Goal: Task Accomplishment & Management: Manage account settings

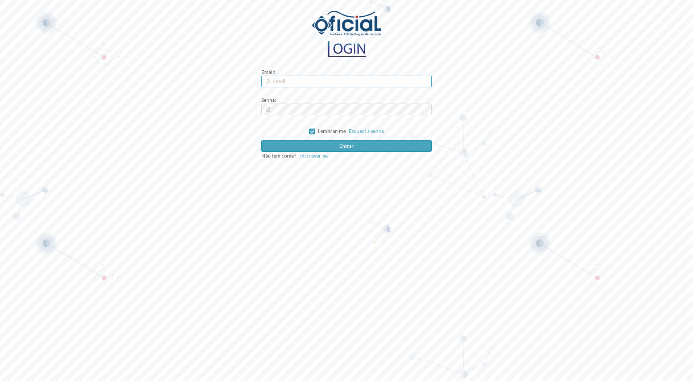
click at [309, 84] on input "text" at bounding box center [346, 82] width 171 height 12
type input "[EMAIL_ADDRESS][DOMAIN_NAME]"
click at [314, 131] on input "Lembrar-me" at bounding box center [311, 131] width 5 height 5
checkbox input "false"
click at [261, 140] on button "Entrar" at bounding box center [346, 146] width 171 height 12
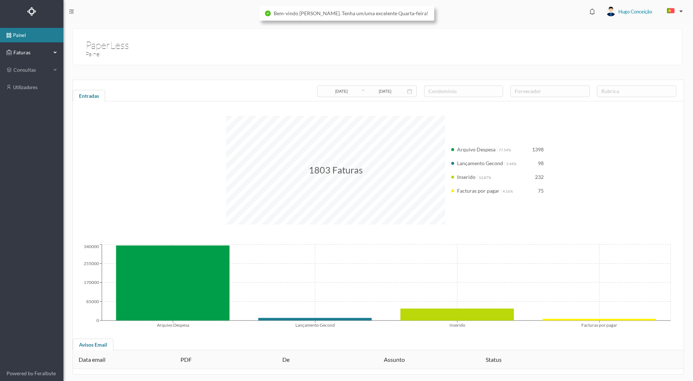
click at [25, 54] on span "Faturas" at bounding box center [32, 52] width 40 height 7
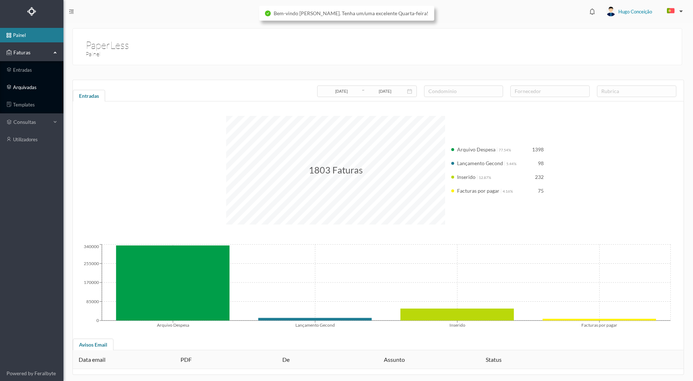
click at [37, 87] on link "arquivadas" at bounding box center [31, 87] width 63 height 15
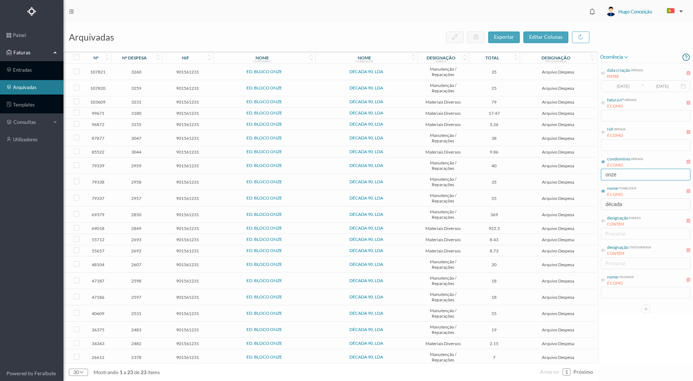
drag, startPoint x: 619, startPoint y: 175, endPoint x: 581, endPoint y: 183, distance: 39.1
click at [581, 183] on div "arquivadas exportar editar colunas nº nº despesa nif nome condomínio nome forne…" at bounding box center [378, 202] width 630 height 359
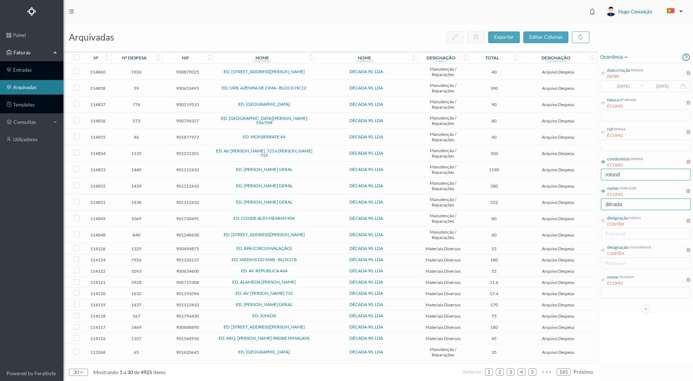
type input "rotund"
drag, startPoint x: 630, startPoint y: 206, endPoint x: 570, endPoint y: 211, distance: 60.4
click at [578, 208] on div "arquivadas exportar editar colunas nº nº despesa nif nome condomínio nome forne…" at bounding box center [378, 202] width 630 height 359
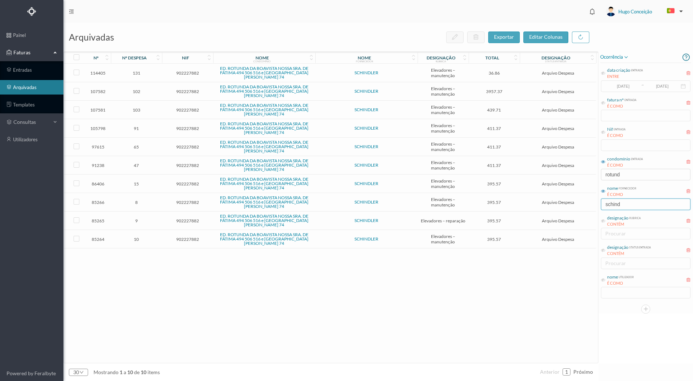
type input "schind"
click at [372, 282] on div "114405 131 902227882 ED. ROTUNDA DA BOAVISTA NOSSA SRA. DE FÁTIMA 494 506 516 e…" at bounding box center [330, 213] width 533 height 299
click at [137, 224] on td "9" at bounding box center [136, 221] width 51 height 18
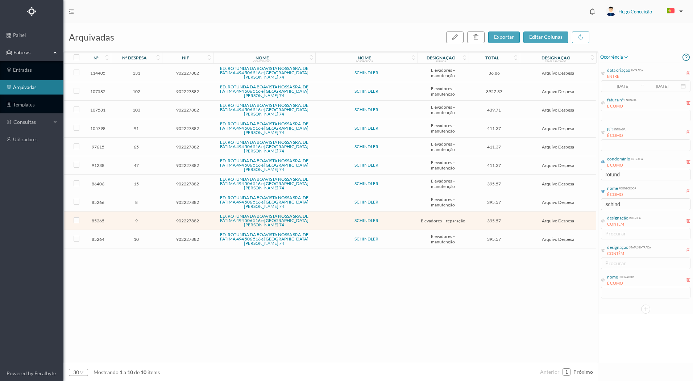
click at [137, 224] on td "9" at bounding box center [136, 221] width 51 height 18
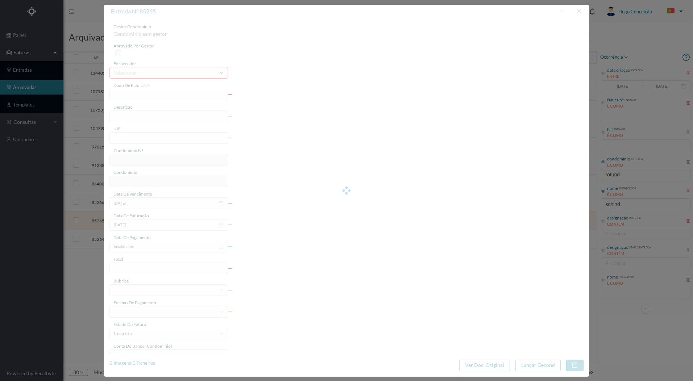
type input "3476037075"
type input "reparação elevador"
type input "902227882"
type input "30-10-2024"
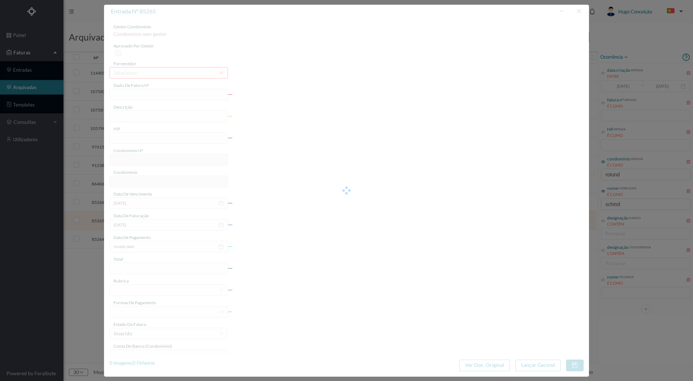
type input "395.57"
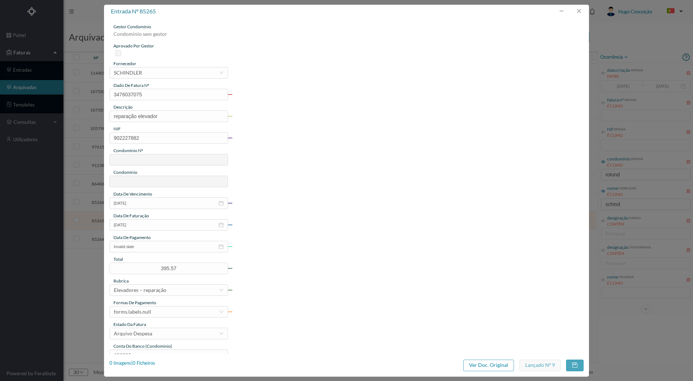
type input "762"
type input "ED. ROTUNDA DA BOAVISTA NOSSA SRA. DE FÁTIMA 494 506 516 e [GEOGRAPHIC_DATA][PE…"
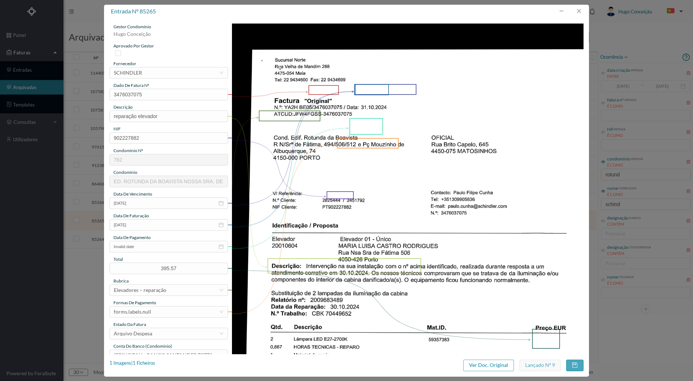
scroll to position [169, 0]
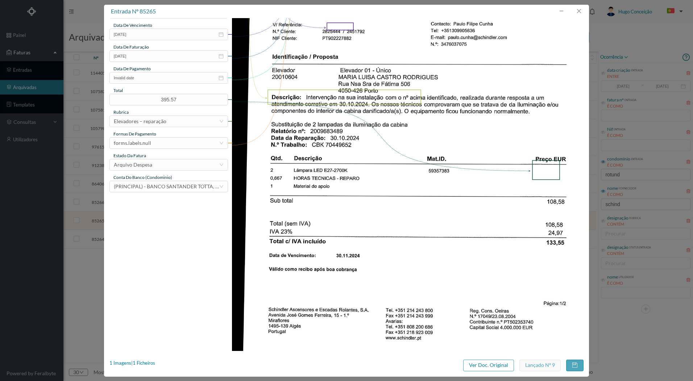
click at [365, 178] on img at bounding box center [408, 103] width 352 height 497
click at [582, 7] on button "button" at bounding box center [578, 11] width 17 height 12
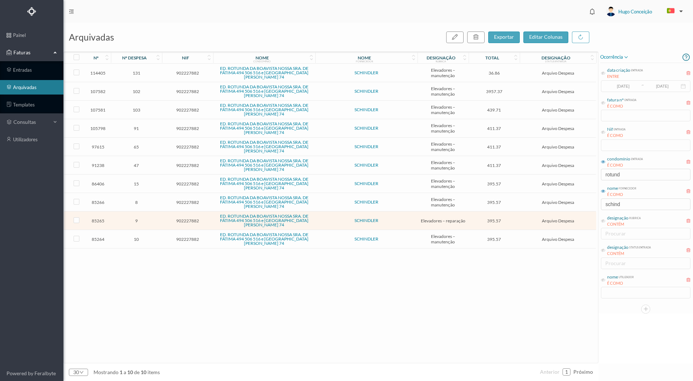
click at [139, 242] on span "10" at bounding box center [136, 239] width 47 height 5
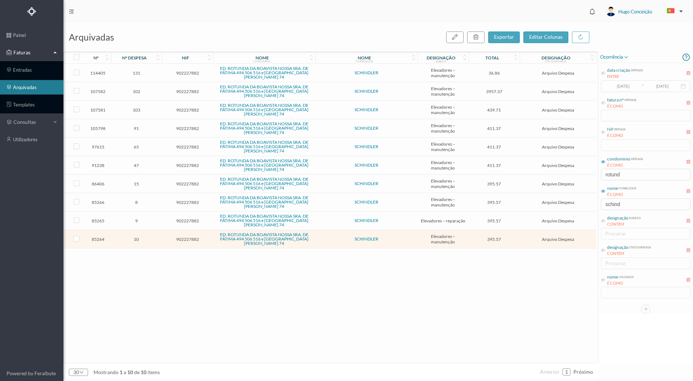
click at [139, 242] on span "10" at bounding box center [136, 239] width 47 height 5
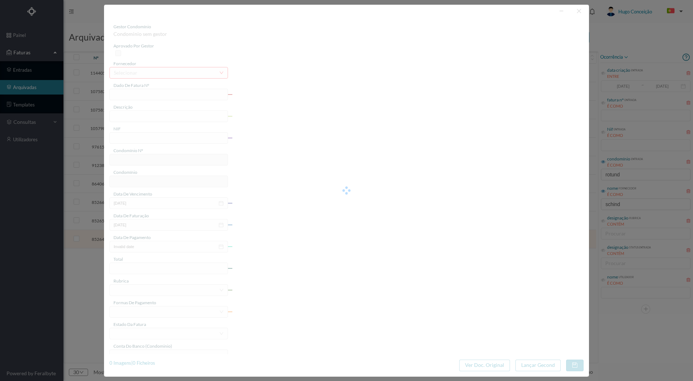
type input "0355679448"
type input "manutenção elevadores"
type input "902227882"
type input "01-10-2024"
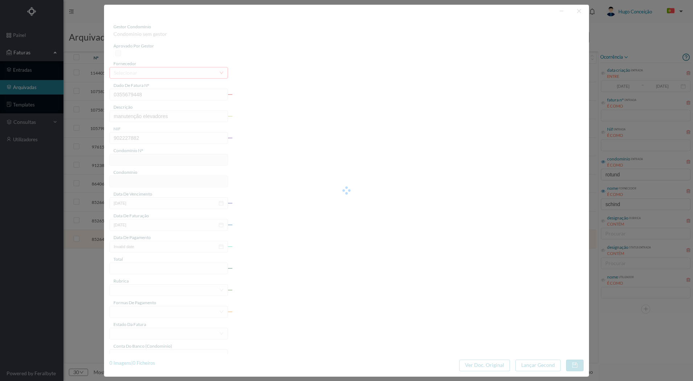
type input "395.57"
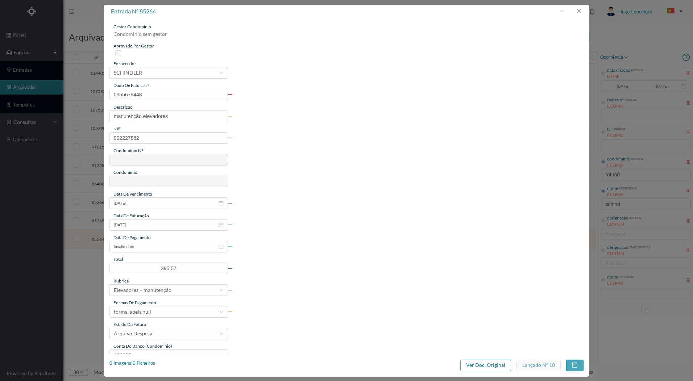
type input "762"
type input "ED. ROTUNDA DA BOAVISTA NOSSA SRA. DE FÁTIMA 494 506 516 e [GEOGRAPHIC_DATA][PE…"
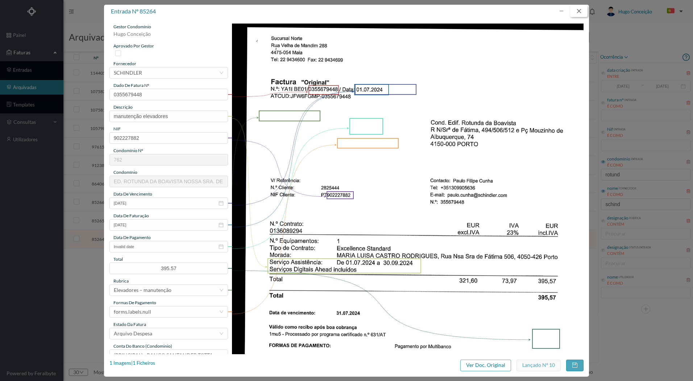
click at [583, 13] on button "button" at bounding box center [578, 11] width 17 height 12
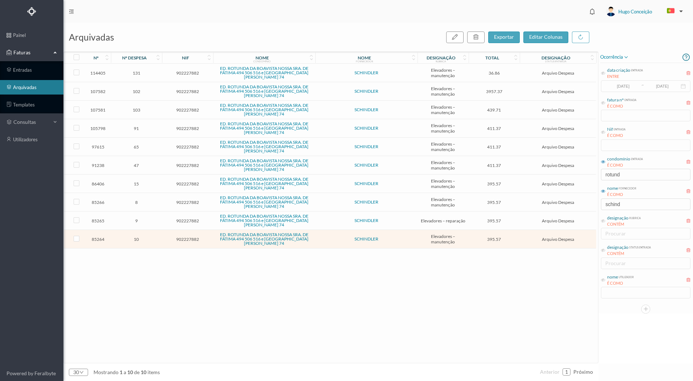
click at [135, 204] on span "8" at bounding box center [136, 202] width 47 height 5
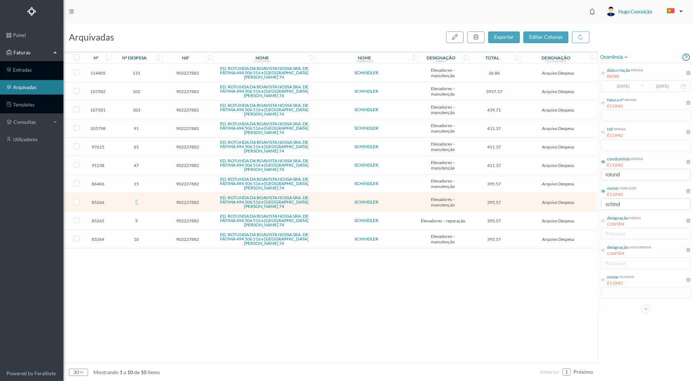
click at [135, 204] on span "8" at bounding box center [136, 202] width 47 height 5
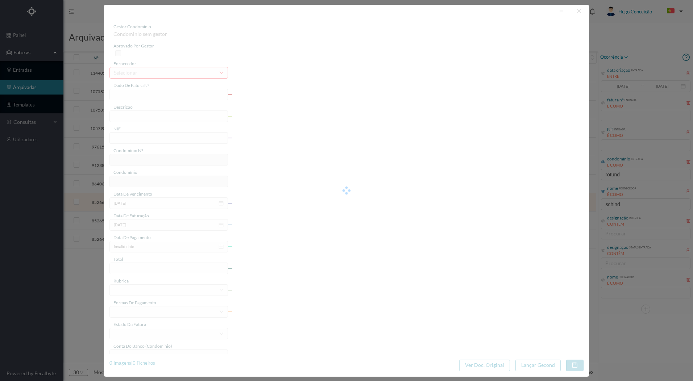
type input "0355698189"
type input "manutenção elevadores"
type input "902227882"
type input "07-10-2024"
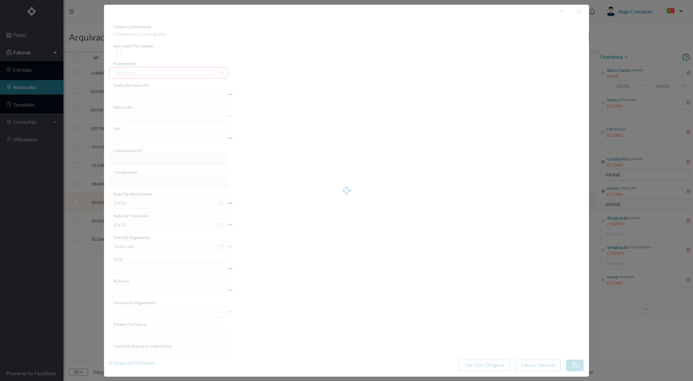
type input "395.57"
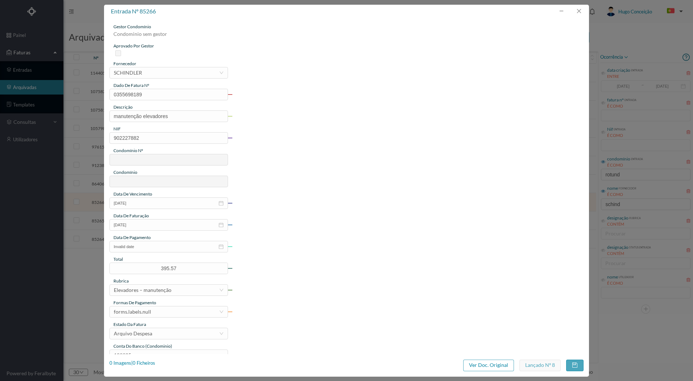
type input "762"
type input "ED. ROTUNDA DA BOAVISTA NOSSA SRA. DE FÁTIMA 494 506 516 e [GEOGRAPHIC_DATA][PE…"
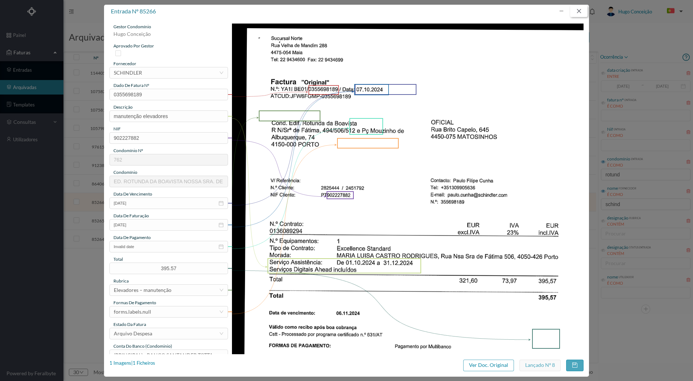
click at [585, 8] on button "button" at bounding box center [578, 11] width 17 height 12
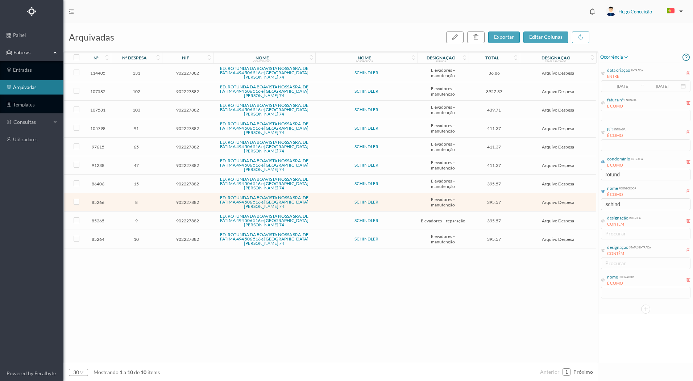
click at [133, 184] on span "15" at bounding box center [136, 183] width 47 height 5
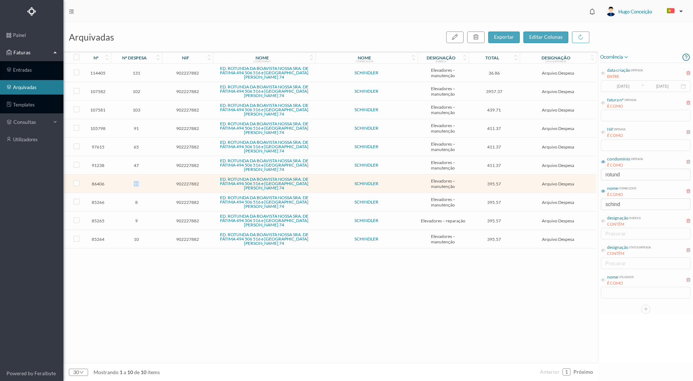
click at [133, 184] on span "15" at bounding box center [136, 183] width 47 height 5
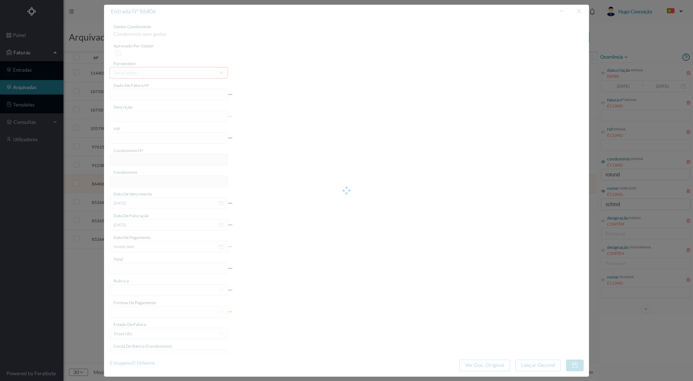
type input "YA1I BE01/0355679448"
type input "Manutenção elevadores 01.07.2024 a 30.09.2024"
type input "902227882"
type input "01-10-2024"
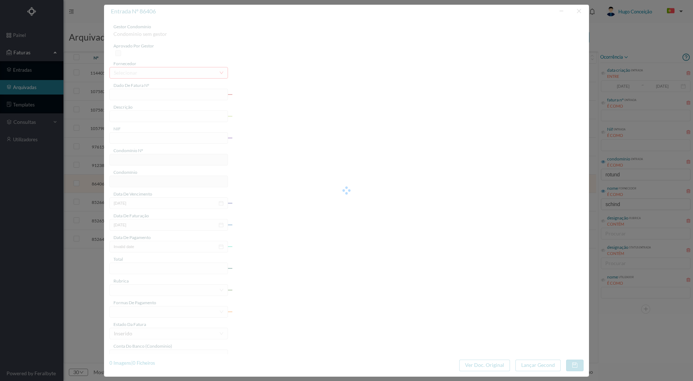
type input "395.57"
type input "762"
type input "ED. ROTUNDA DA BOAVISTA NOSSA SRA. DE FÁTIMA 494 506 516 e [GEOGRAPHIC_DATA][PE…"
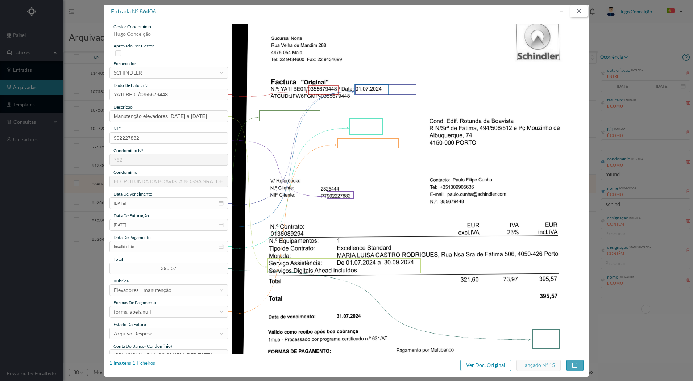
click at [578, 12] on button "button" at bounding box center [578, 11] width 17 height 12
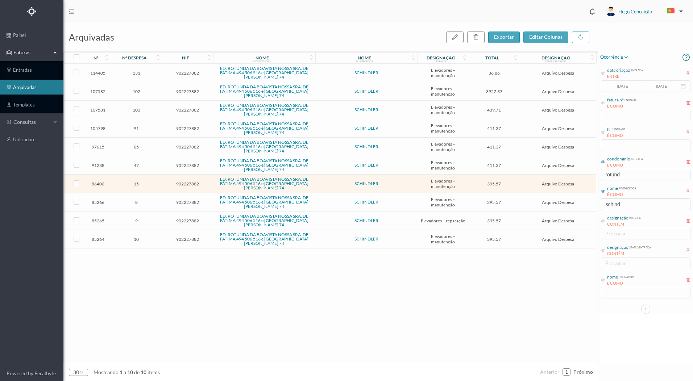
click at [137, 225] on td "9" at bounding box center [136, 221] width 51 height 18
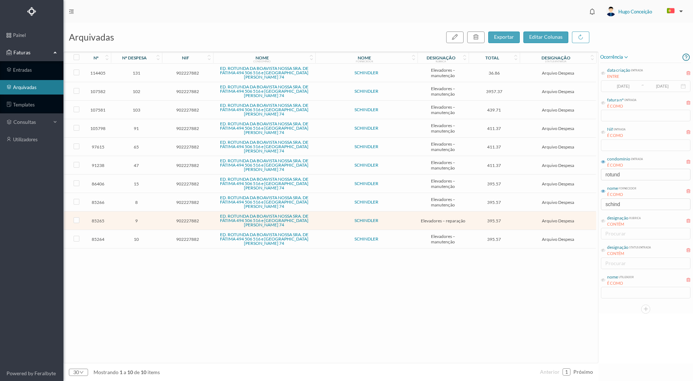
click at [137, 225] on td "9" at bounding box center [136, 221] width 51 height 18
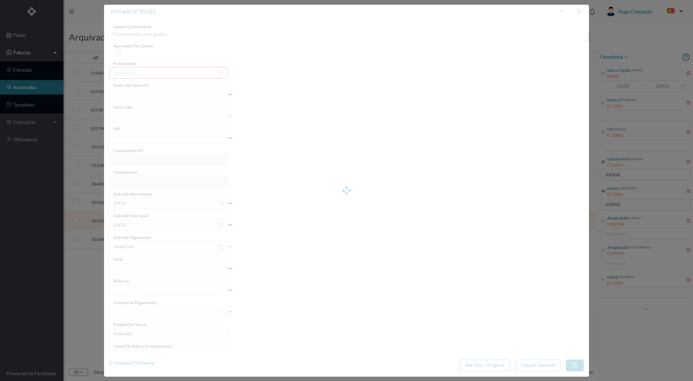
type input "3476037075"
type input "reparação elevador"
type input "902227882"
type input "30-10-2024"
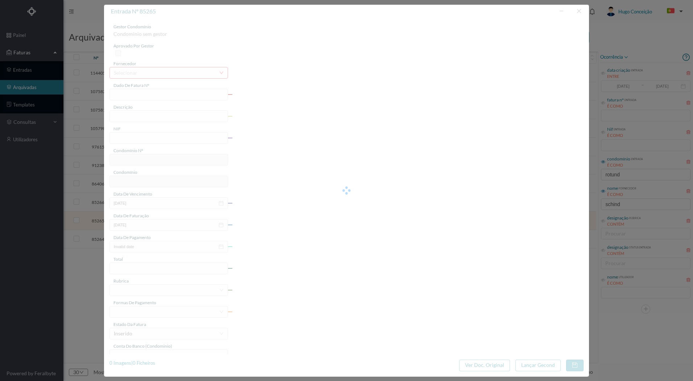
type input "395.57"
type input "762"
type input "ED. ROTUNDA DA BOAVISTA NOSSA SRA. DE FÁTIMA 494 506 516 e [GEOGRAPHIC_DATA][PE…"
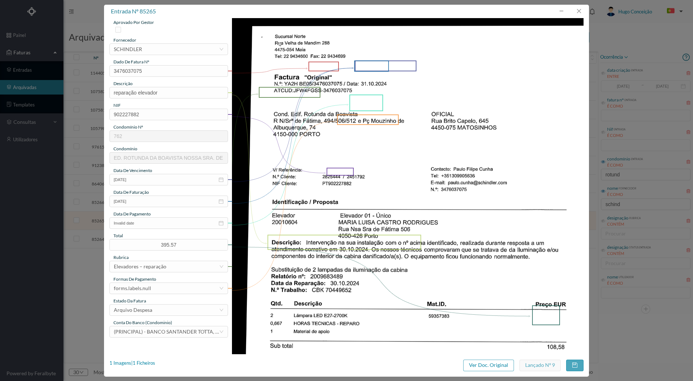
scroll to position [36, 0]
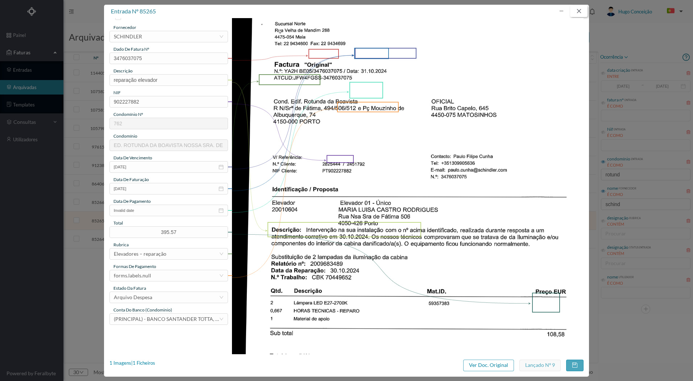
click at [584, 13] on button "button" at bounding box center [578, 11] width 17 height 12
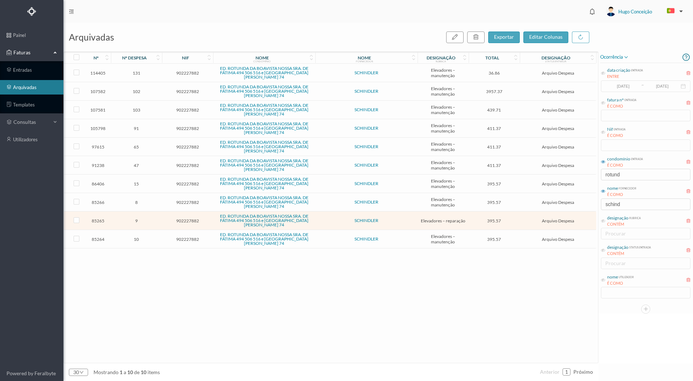
click at [141, 240] on span "10" at bounding box center [136, 239] width 47 height 5
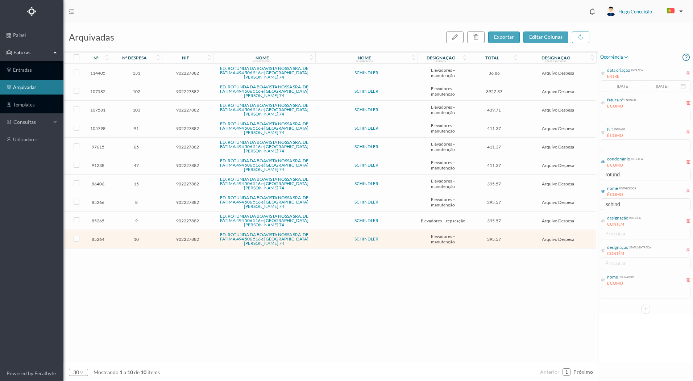
click at [141, 240] on span "10" at bounding box center [136, 239] width 47 height 5
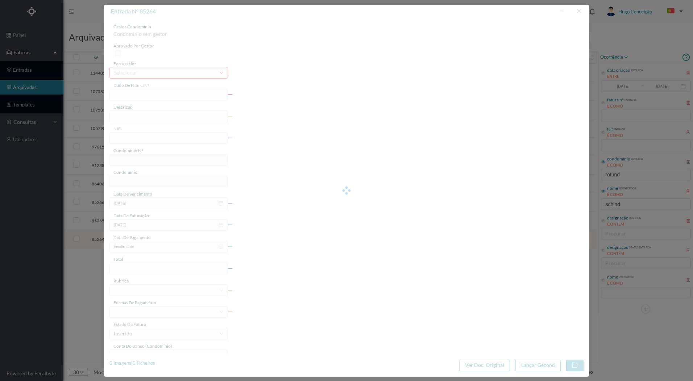
type input "0355679448"
type input "manutenção elevadores"
type input "902227882"
type input "01-10-2024"
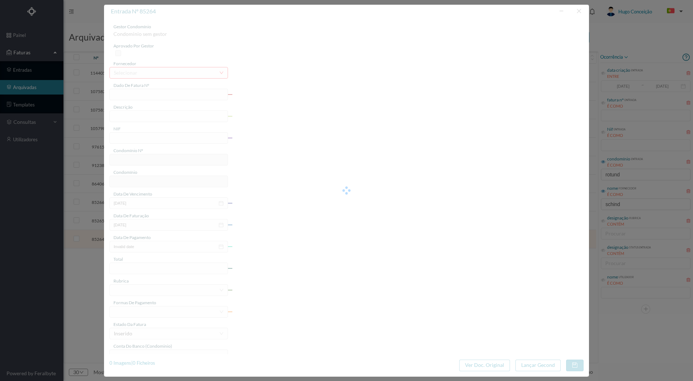
type input "395.57"
type input "762"
type input "ED. ROTUNDA DA BOAVISTA NOSSA SRA. DE FÁTIMA 494 506 516 e [GEOGRAPHIC_DATA][PE…"
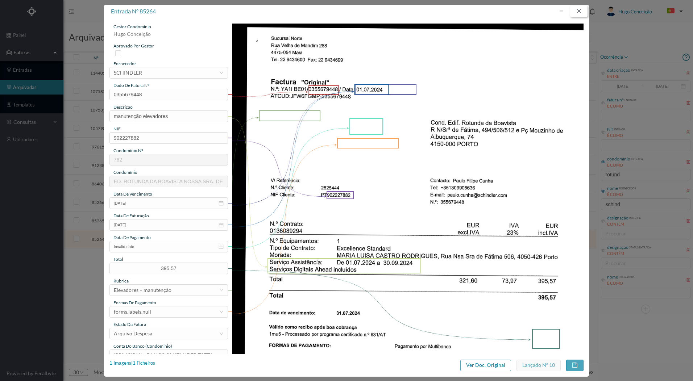
click at [576, 11] on button "button" at bounding box center [578, 11] width 17 height 12
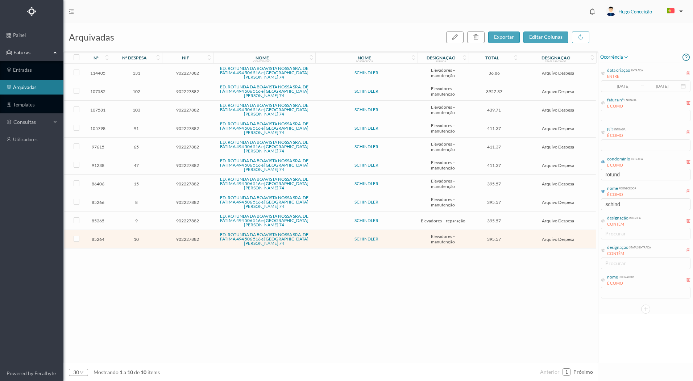
click at [133, 111] on span "103" at bounding box center [136, 109] width 47 height 5
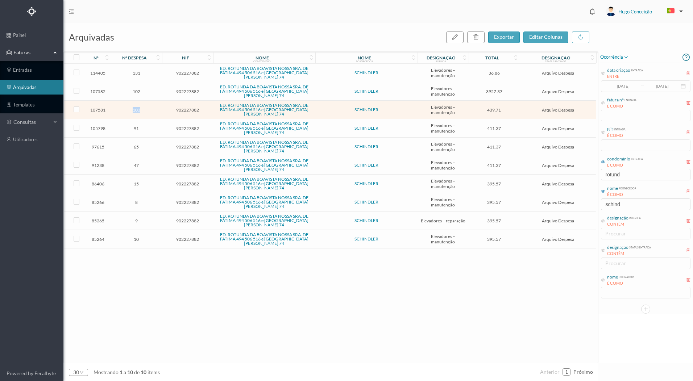
click at [133, 111] on span "103" at bounding box center [136, 109] width 47 height 5
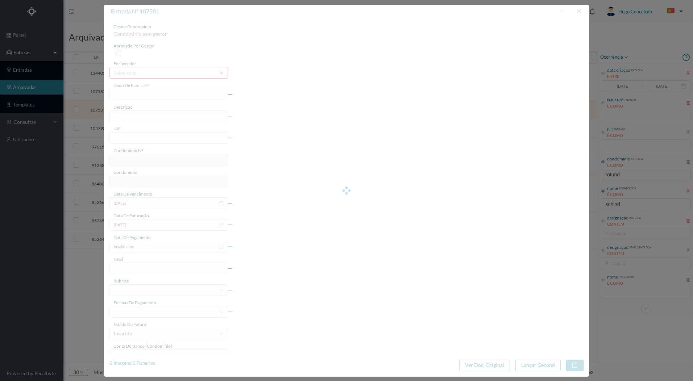
type input "YA2I BE04/0456282672"
type input "Reparação elevador 1 conforme proposta 148387451 de 28/09/2023"
type input "902227882"
type input "23-07-2025"
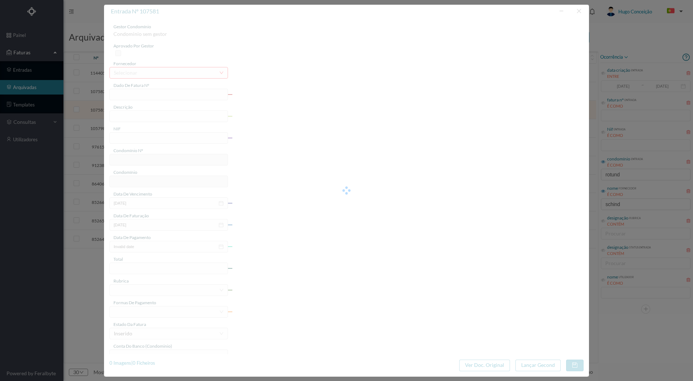
type input "439.71"
type input "762"
type input "ED. ROTUNDA DA BOAVISTA NOSSA SRA. DE FÁTIMA 494 506 516 e [GEOGRAPHIC_DATA][PE…"
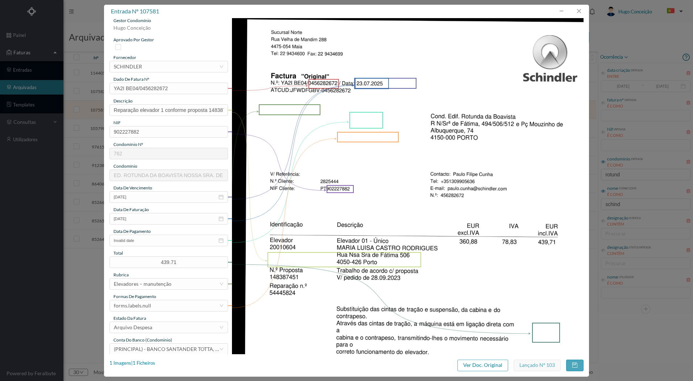
scroll to position [0, 0]
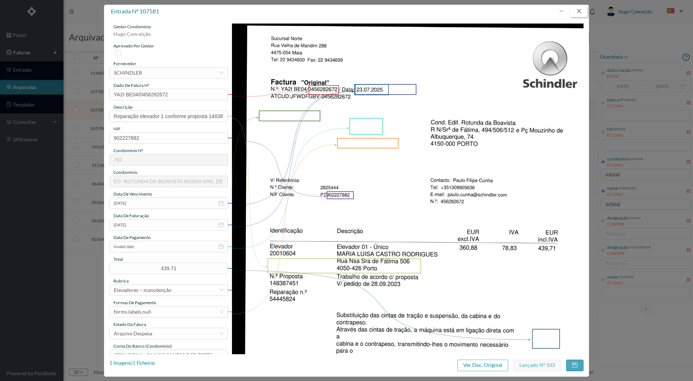
click at [582, 12] on button "button" at bounding box center [578, 11] width 17 height 12
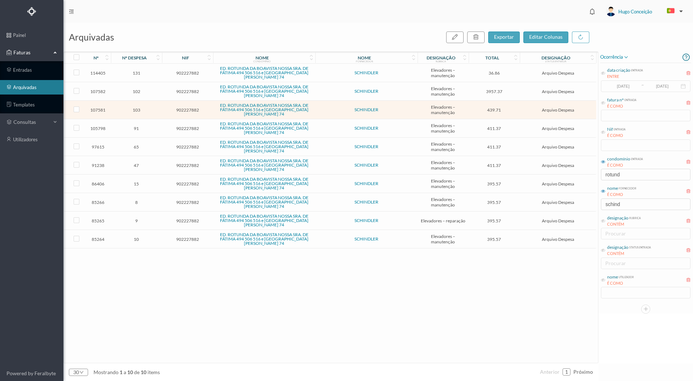
click at [138, 74] on span "131" at bounding box center [136, 72] width 47 height 5
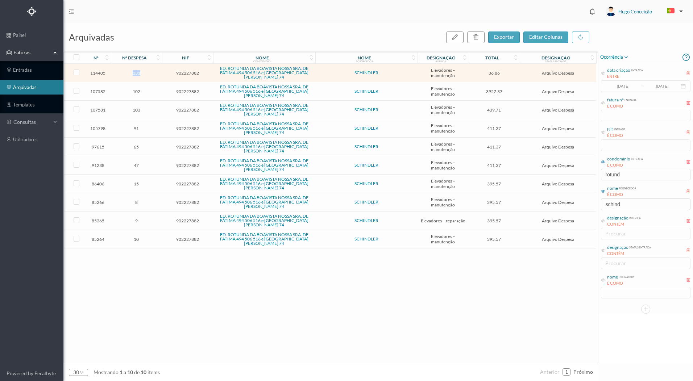
click at [138, 74] on span "131" at bounding box center [136, 72] width 47 height 5
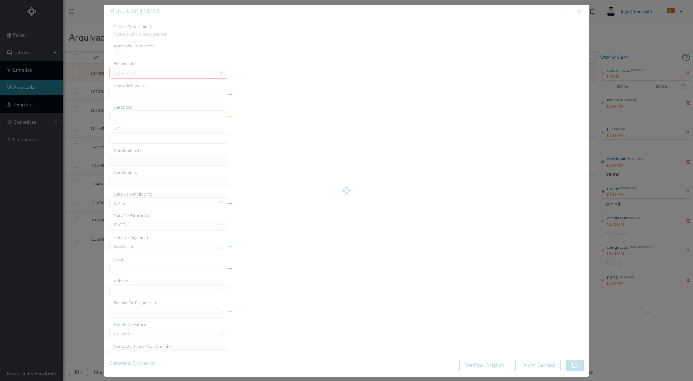
type input "YA1I BE01/0355775362"
type input "Man Elev (01.10.2025 a 31.12.2025)"
type input "902227882"
type input "01-10-2025"
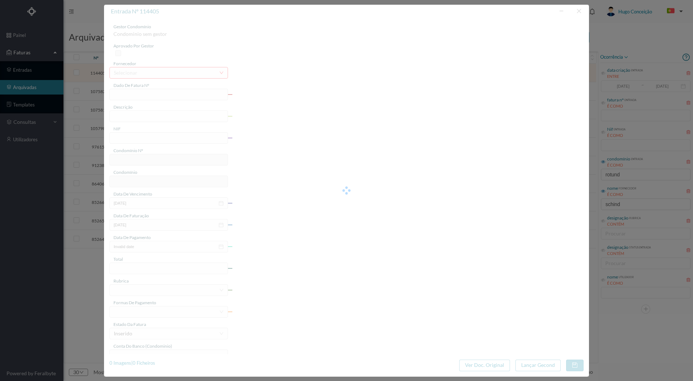
type input "36.86"
type input "762"
type input "ED. ROTUNDA DA BOAVISTA NOSSA SRA. DE FÁTIMA 494 506 516 e [GEOGRAPHIC_DATA][PE…"
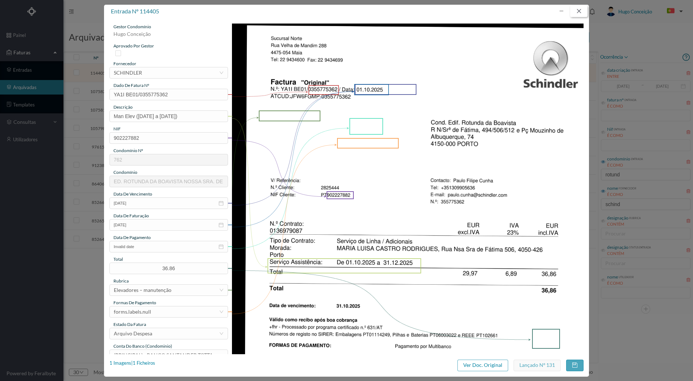
click at [583, 9] on button "button" at bounding box center [578, 11] width 17 height 12
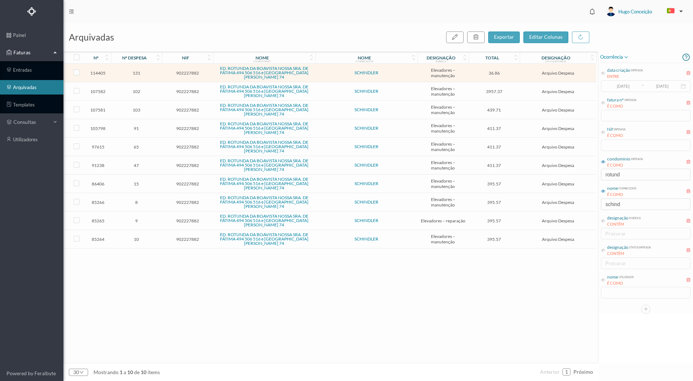
click at [140, 93] on span "102" at bounding box center [136, 91] width 47 height 5
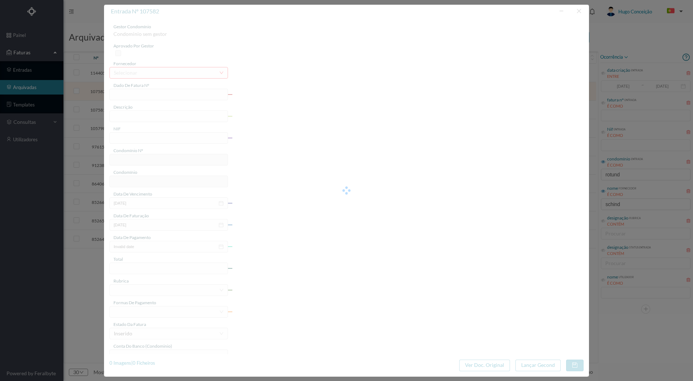
type input "YA2I BE04/0456282673"
type input "Reparação de elevador 1 conforme proposta 148387451 de 28.09.2023"
type input "902227882"
type input "23-07-2025"
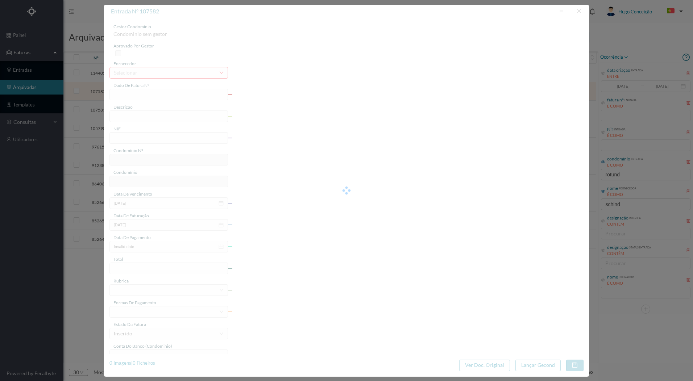
type input "3957.37"
type input "762"
type input "ED. ROTUNDA DA BOAVISTA NOSSA SRA. DE FÁTIMA 494 506 516 e [GEOGRAPHIC_DATA][PE…"
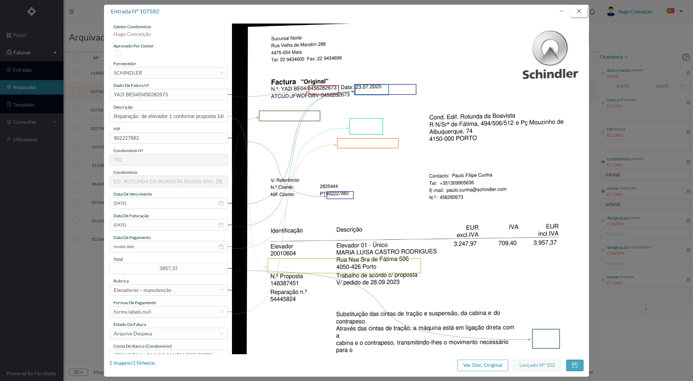
click at [582, 13] on button "button" at bounding box center [578, 11] width 17 height 12
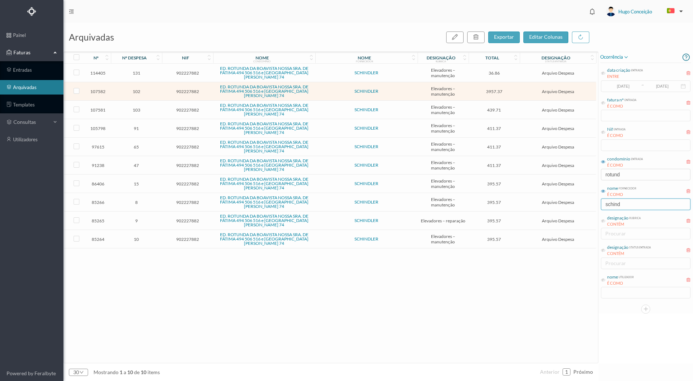
drag, startPoint x: 629, startPoint y: 207, endPoint x: 579, endPoint y: 207, distance: 50.8
click at [579, 207] on div "arquivadas exportar editar colunas nº nº despesa nif nome condomínio nome forne…" at bounding box center [378, 202] width 630 height 359
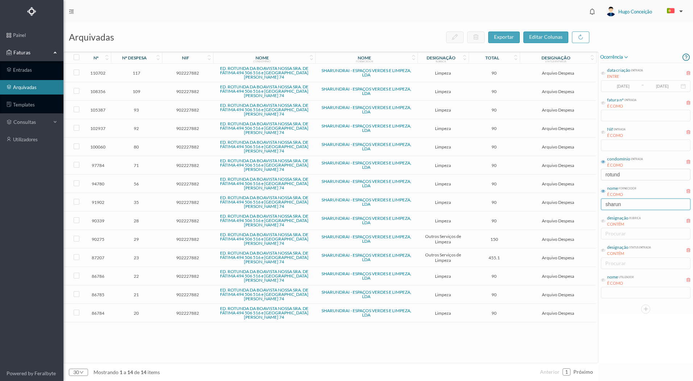
type input "sharun"
click at [137, 260] on span "23" at bounding box center [136, 257] width 47 height 5
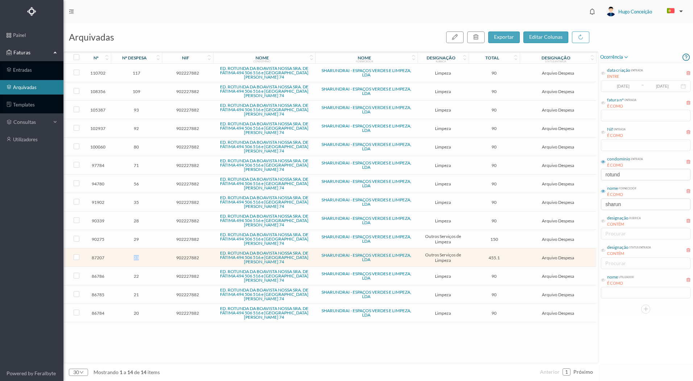
click at [137, 260] on span "23" at bounding box center [136, 257] width 47 height 5
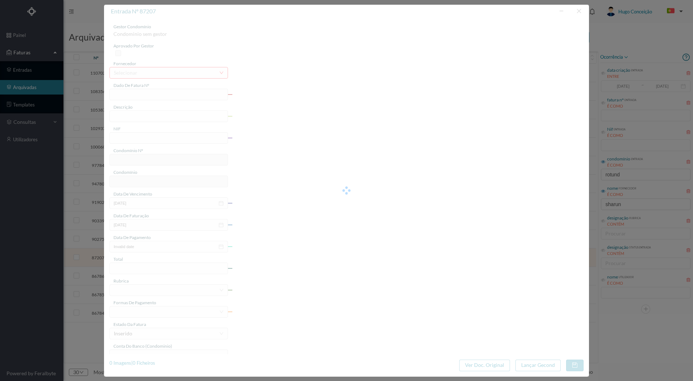
type input "FT 2024A1/1843"
type input "Intervenção geral inicial do exterior c/i"
type input "902227882"
type input "06-12-2024"
type input "2024-12-06"
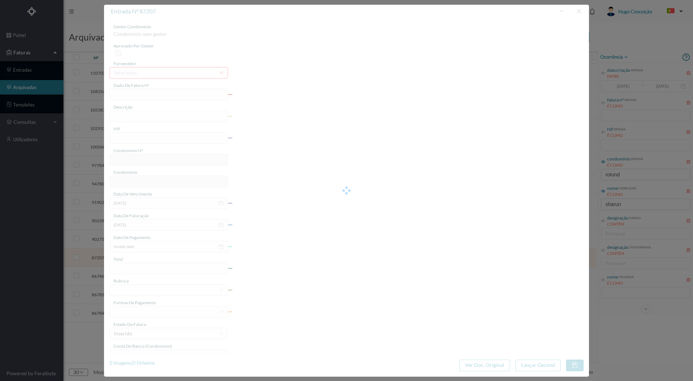
type input "2024-12-06"
type input "455.10"
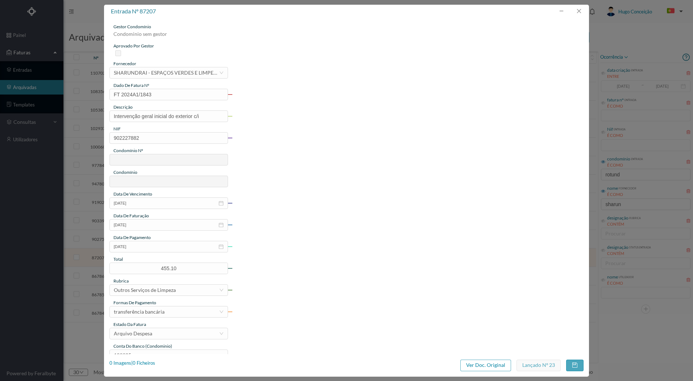
type input "762"
type input "ED. ROTUNDA DA BOAVISTA NOSSA SRA. DE FÁTIMA 494 506 516 e [GEOGRAPHIC_DATA][PE…"
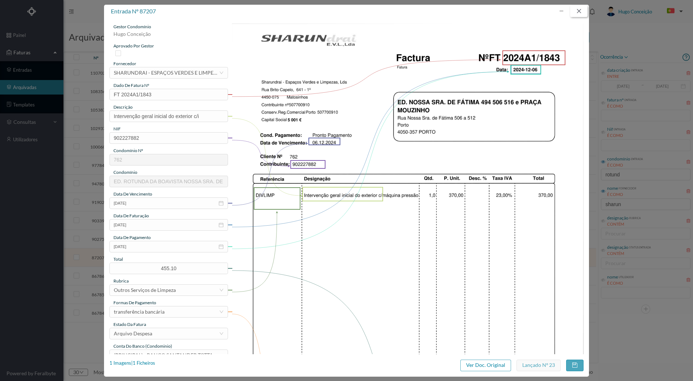
click at [579, 11] on button "button" at bounding box center [578, 11] width 17 height 12
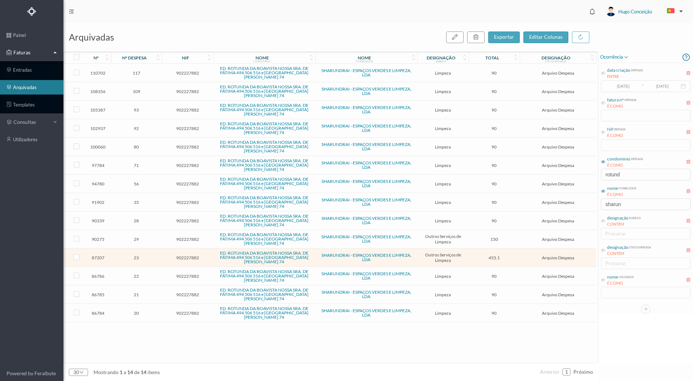
click at [137, 239] on span "29" at bounding box center [136, 239] width 47 height 5
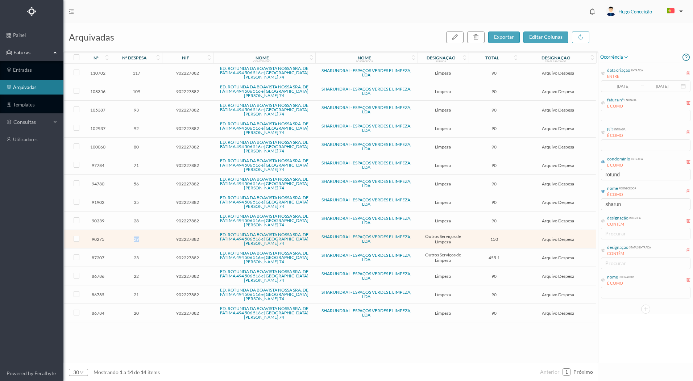
click at [137, 239] on span "29" at bounding box center [136, 239] width 47 height 5
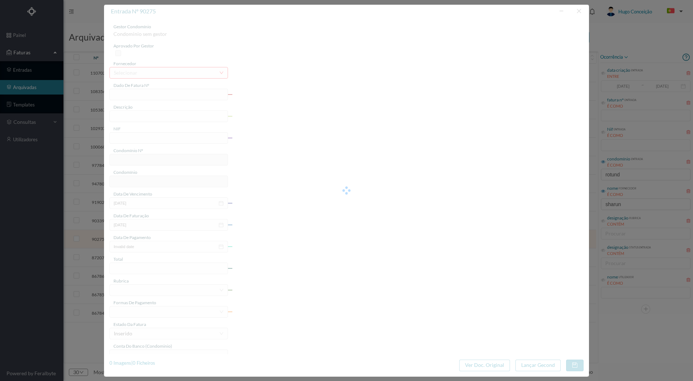
type input "FT 2024A1/1893"
type input "Limpeza de arrumo com dejectos de pássaros"
type input "902227882"
type input "30-12-2024"
type input "2024-12-30"
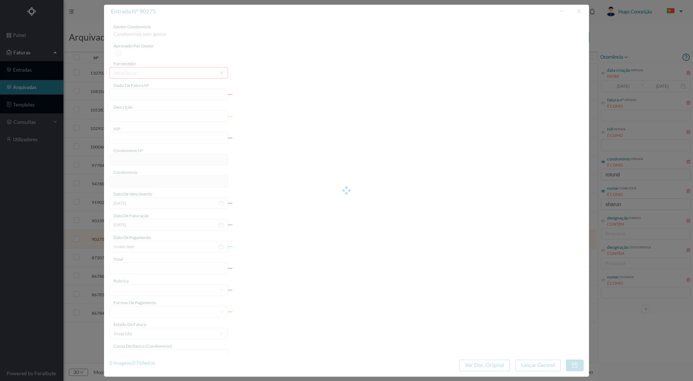
type input "2024-12-30"
type input "150.00"
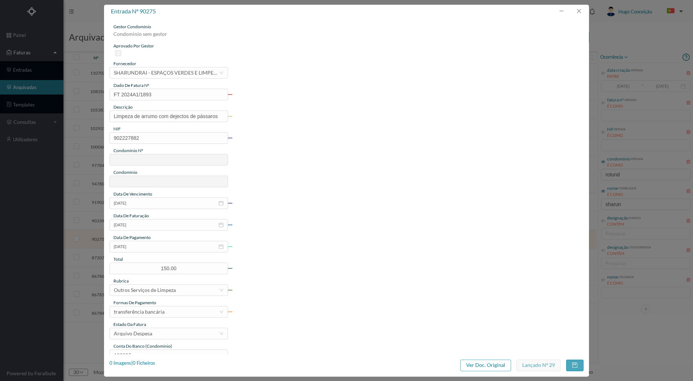
type input "762"
type input "ED. ROTUNDA DA BOAVISTA NOSSA SRA. DE FÁTIMA 494 506 516 e [GEOGRAPHIC_DATA][PE…"
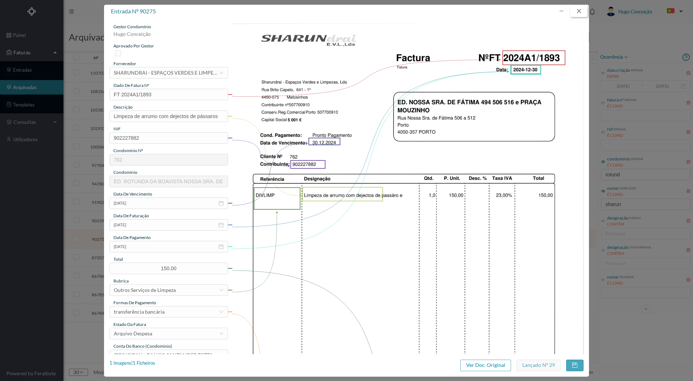
click at [580, 12] on button "button" at bounding box center [578, 11] width 17 height 12
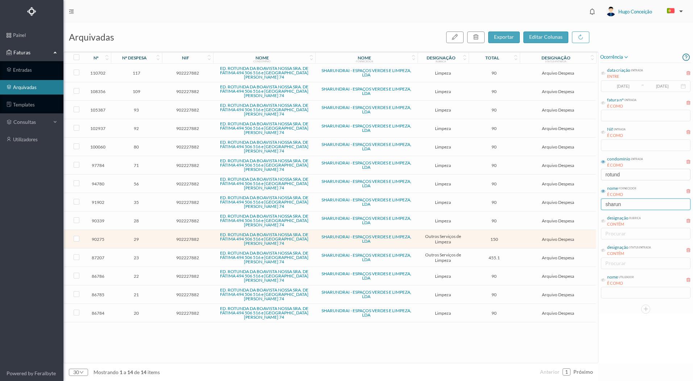
drag, startPoint x: 624, startPoint y: 204, endPoint x: 458, endPoint y: 206, distance: 166.4
click at [458, 206] on div "arquivadas exportar editar colunas nº nº despesa nif nome condomínio nome forne…" at bounding box center [378, 202] width 630 height 359
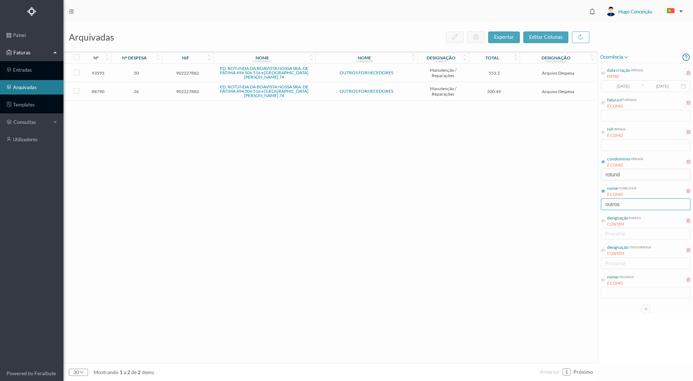
type input "outros"
click at [136, 92] on span "26" at bounding box center [136, 91] width 47 height 5
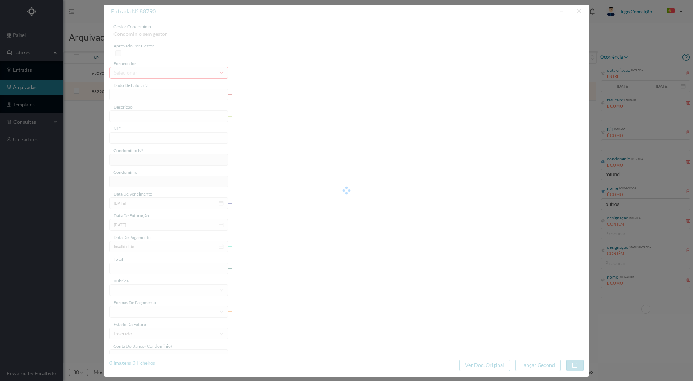
type input "FR M/18"
type input "reparações diversas"
type input "902227882"
type input "20-11-2024"
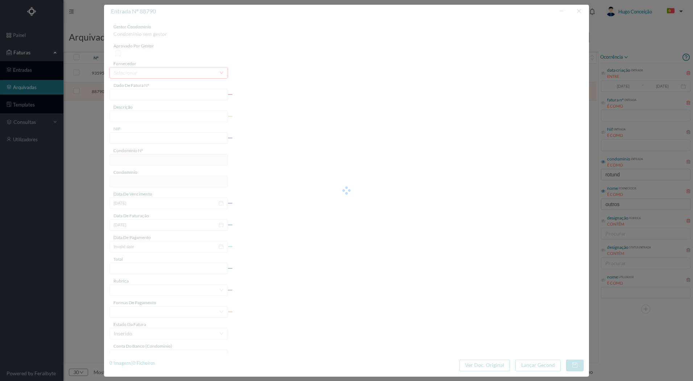
type input "26-12-2024"
type input "200.49"
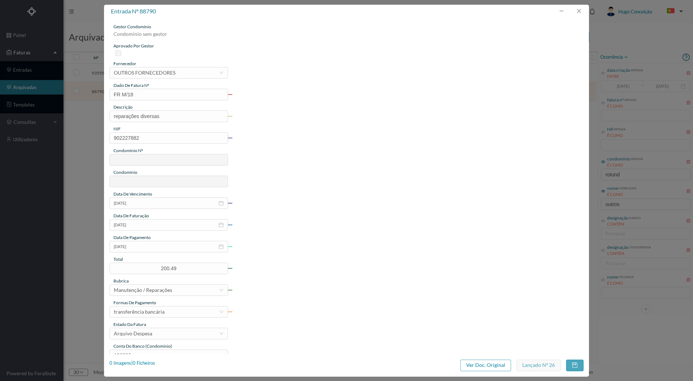
type input "762"
type input "ED. ROTUNDA DA BOAVISTA NOSSA SRA. DE FÁTIMA 494 506 516 e [GEOGRAPHIC_DATA][PE…"
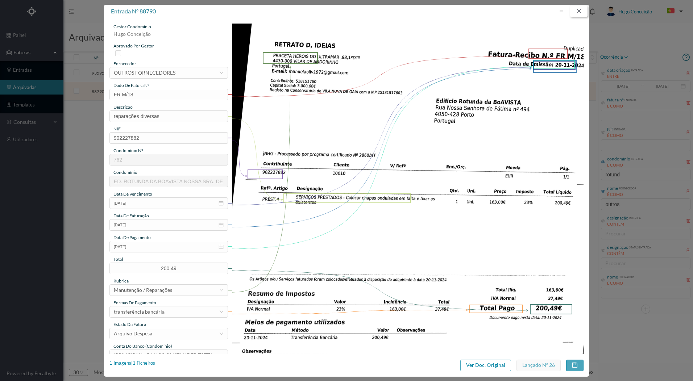
click at [573, 9] on button "button" at bounding box center [578, 11] width 17 height 12
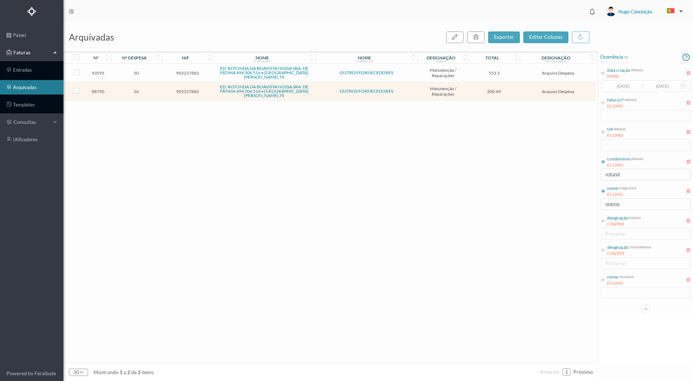
click at [127, 71] on span "50" at bounding box center [136, 72] width 47 height 5
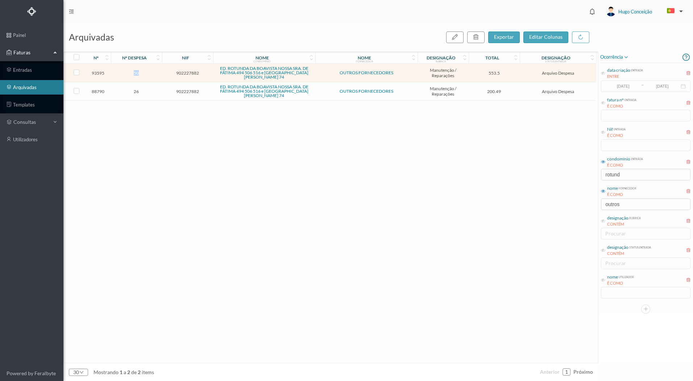
click at [127, 71] on span "50" at bounding box center [136, 72] width 47 height 5
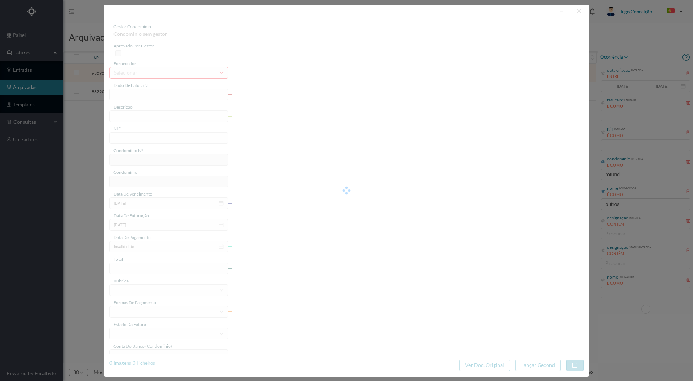
type input "FR M/27"
type input "Tratar e pintar rufos do muro sobre o telhado; Colocar tela"
type input "902227882"
type input "05-02-2025"
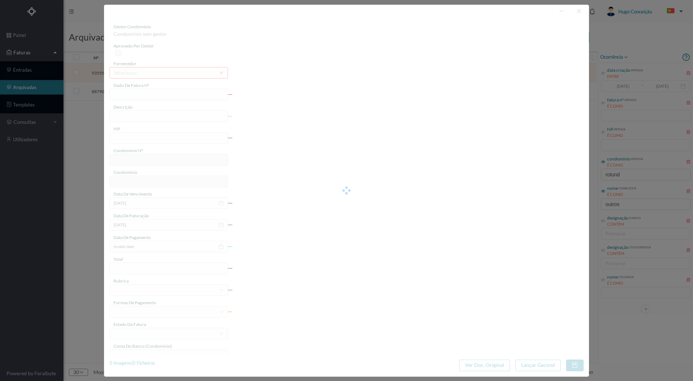
type input "07-02-2025"
type input "553.50"
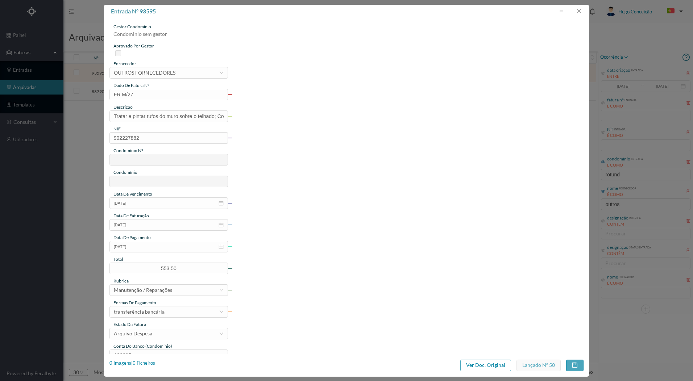
type input "762"
type input "ED. ROTUNDA DA BOAVISTA NOSSA SRA. DE FÁTIMA 494 506 516 e [GEOGRAPHIC_DATA][PE…"
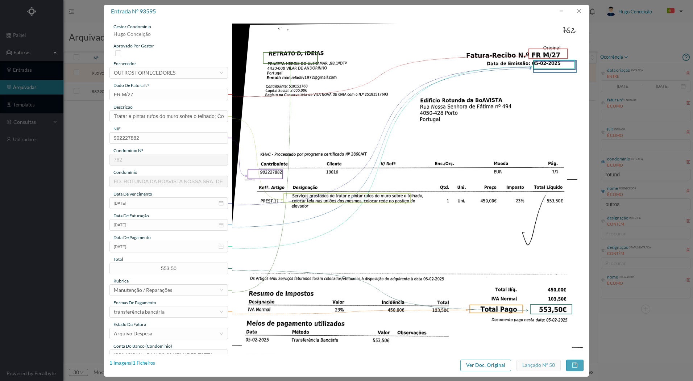
click at [120, 363] on div "1 Imagens | 1 Ficheiros" at bounding box center [132, 363] width 46 height 7
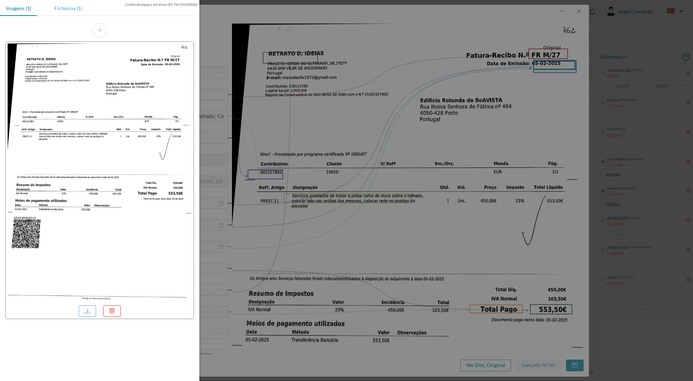
click at [73, 8] on div "Ficheiros (1)" at bounding box center [69, 8] width 40 height 16
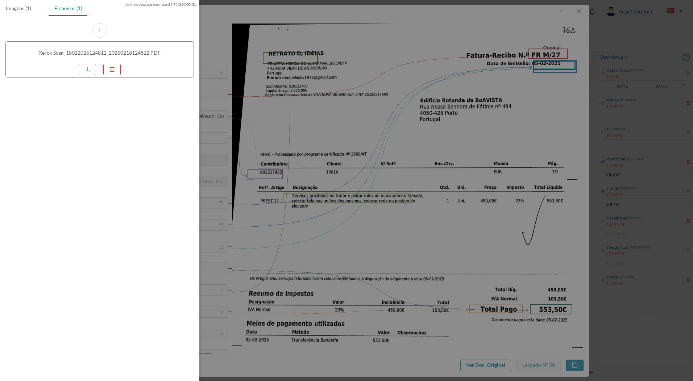
click at [97, 66] on div at bounding box center [89, 68] width 21 height 13
click at [85, 69] on link at bounding box center [87, 70] width 17 height 12
click at [332, 232] on div at bounding box center [346, 190] width 693 height 381
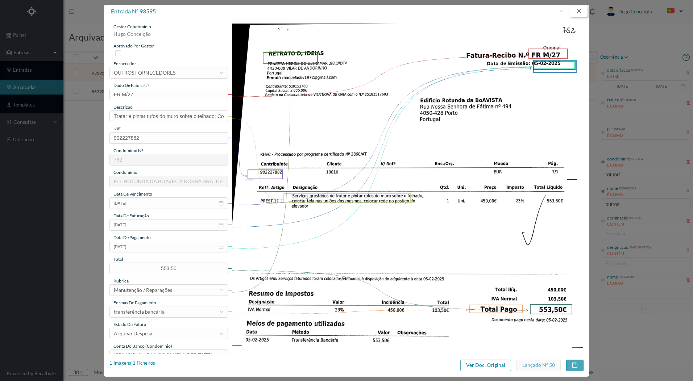
click at [585, 7] on button "button" at bounding box center [578, 11] width 17 height 12
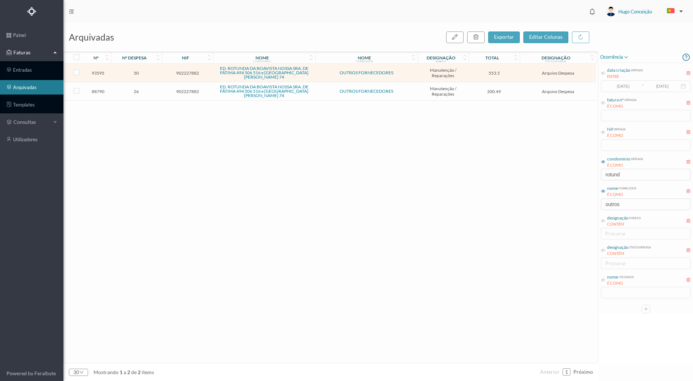
click at [136, 93] on span "26" at bounding box center [136, 91] width 47 height 5
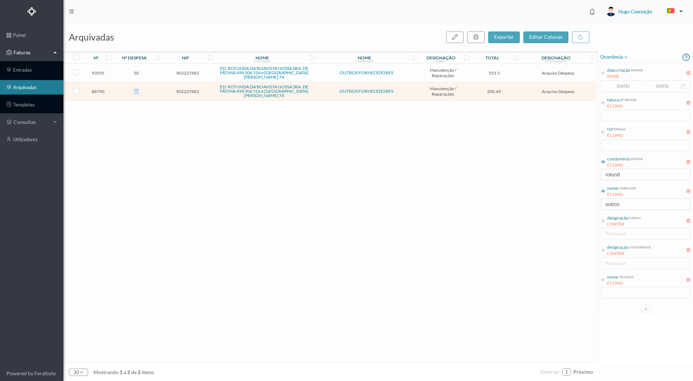
click at [136, 93] on span "26" at bounding box center [136, 91] width 47 height 5
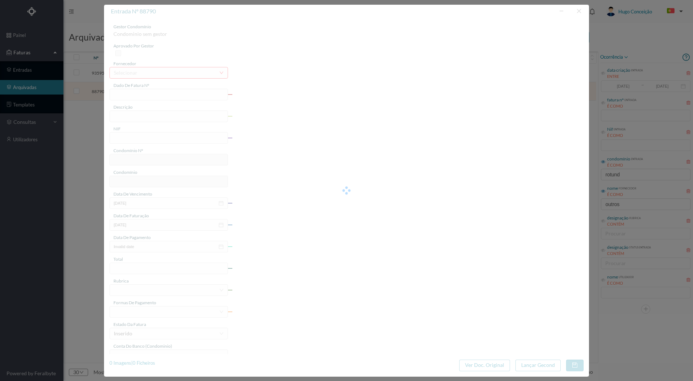
type input "FR M/18"
type input "reparações diversas"
type input "902227882"
type input "20-11-2024"
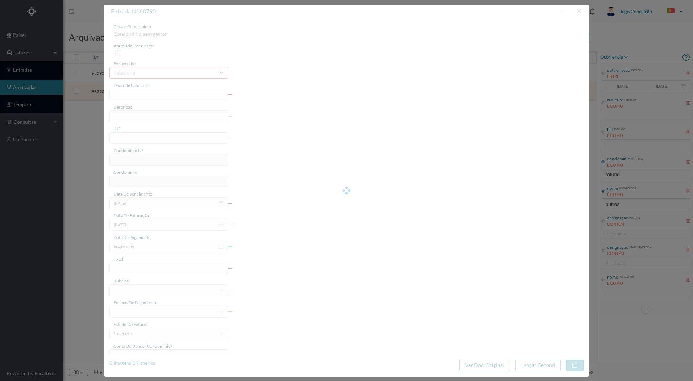
type input "26-12-2024"
type input "200.49"
type input "762"
type input "ED. ROTUNDA DA BOAVISTA NOSSA SRA. DE FÁTIMA 494 506 516 e [GEOGRAPHIC_DATA][PE…"
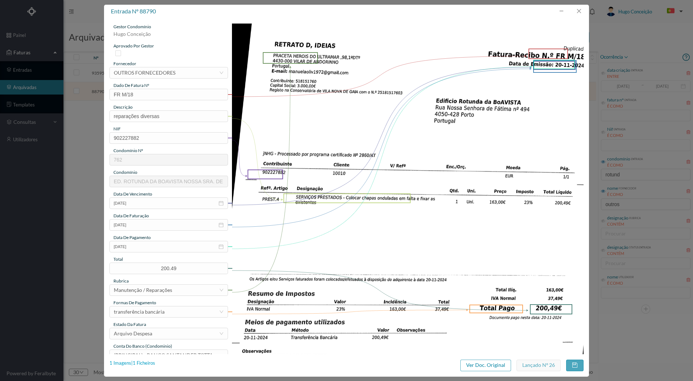
click at [148, 364] on div "1 Imagens | 1 Ficheiros" at bounding box center [132, 363] width 46 height 7
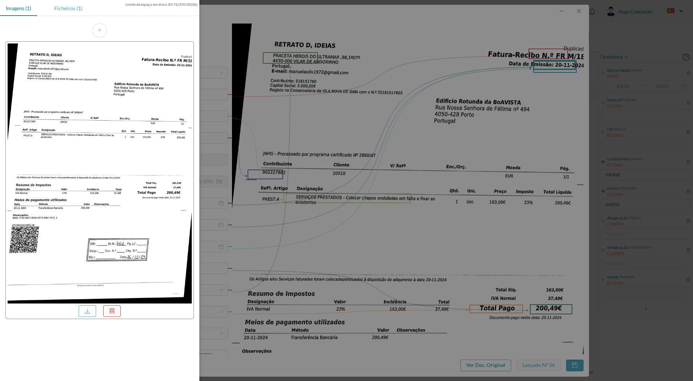
click at [63, 11] on div "Ficheiros (1)" at bounding box center [69, 8] width 40 height 16
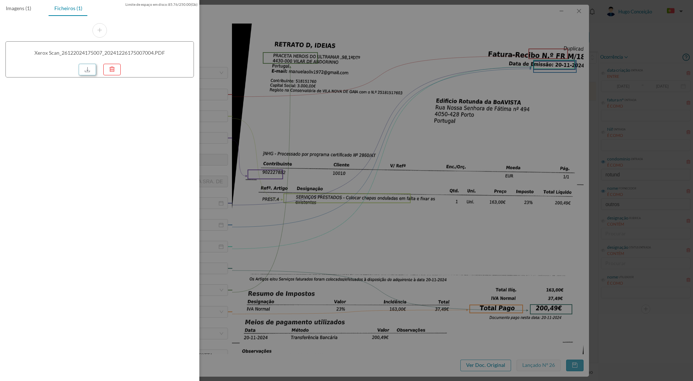
click at [88, 66] on link at bounding box center [87, 70] width 17 height 12
click at [578, 11] on div at bounding box center [346, 190] width 693 height 381
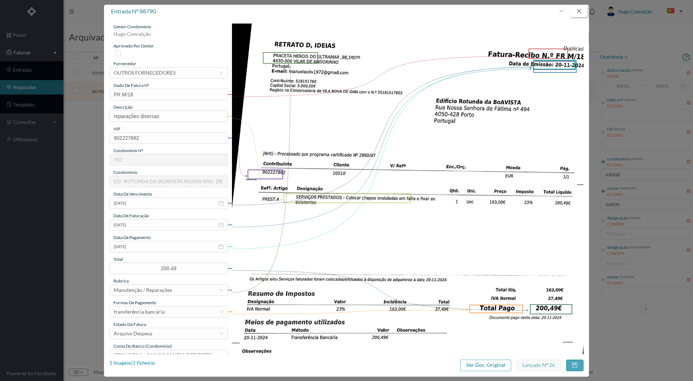
click at [578, 12] on button "button" at bounding box center [578, 11] width 17 height 12
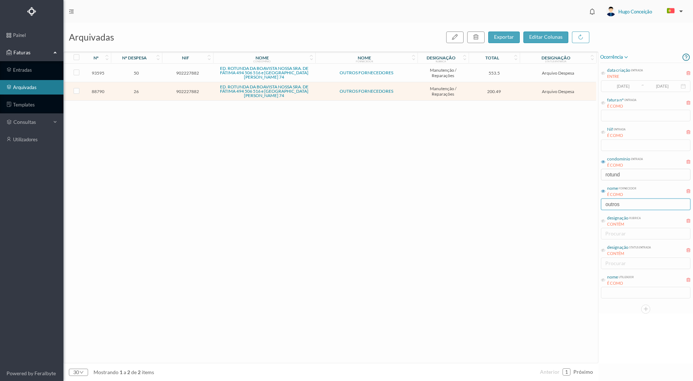
drag, startPoint x: 636, startPoint y: 207, endPoint x: 548, endPoint y: 218, distance: 88.7
click at [548, 218] on div "arquivadas exportar editar colunas nº nº despesa nif nome condomínio nome forne…" at bounding box center [378, 202] width 630 height 359
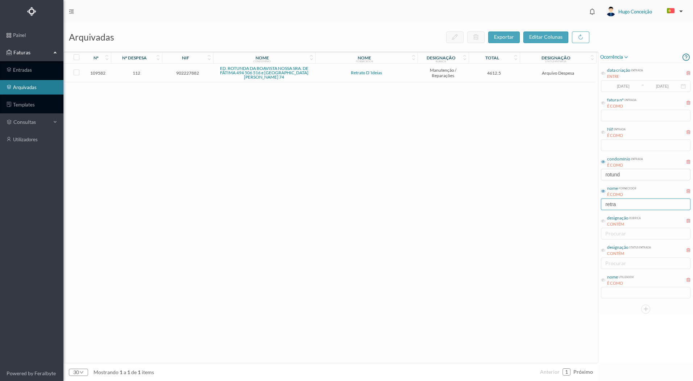
type input "retra"
click at [136, 72] on span "112" at bounding box center [136, 72] width 47 height 5
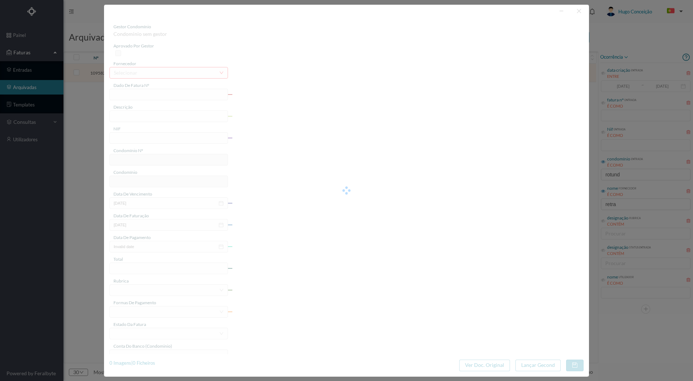
type input "FR M/48"
type input "Reparação do telhado"
type input "902227882"
type input "01-07-4025"
type input "15-07-2025"
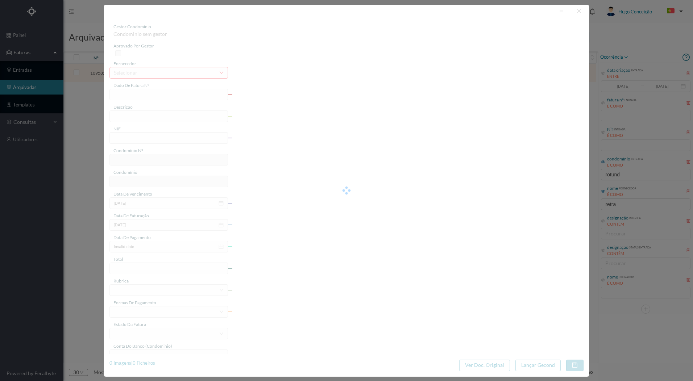
type input "21-07-2025"
type input "4612.50"
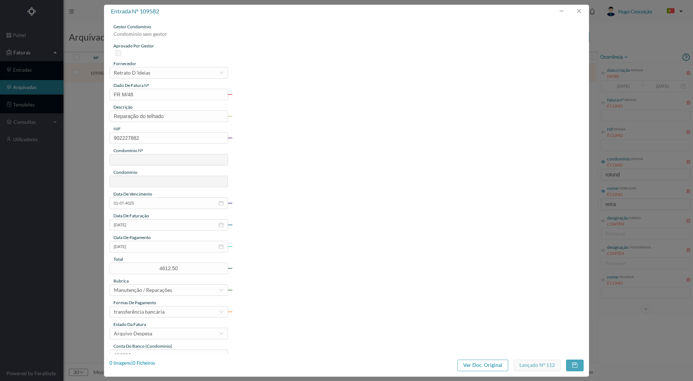
type input "762"
type input "ED. ROTUNDA DA BOAVISTA NOSSA SRA. DE FÁTIMA 494 506 516 e [GEOGRAPHIC_DATA][PE…"
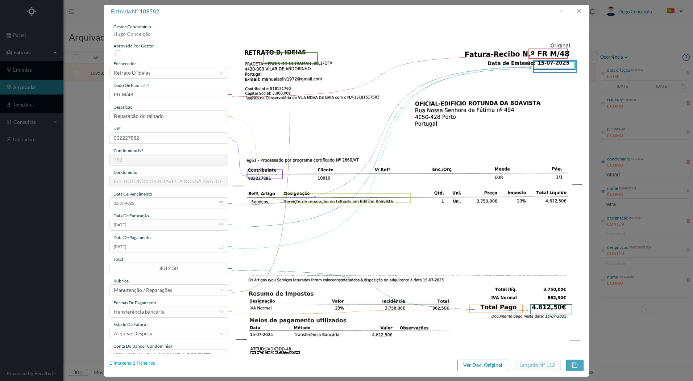
click at [140, 364] on div "1 Imagens | 1 Ficheiros" at bounding box center [132, 363] width 46 height 7
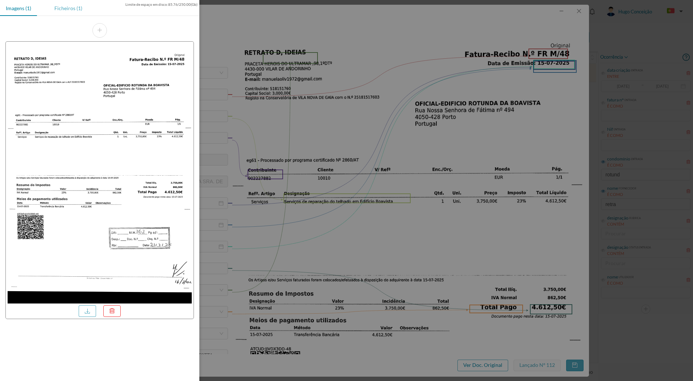
click at [80, 9] on div "Ficheiros (1)" at bounding box center [69, 8] width 40 height 16
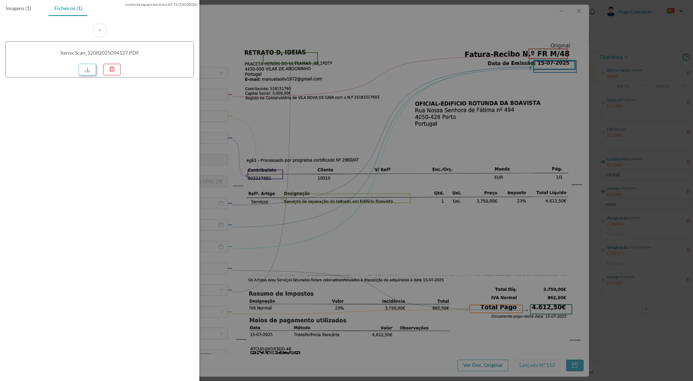
click at [87, 68] on link at bounding box center [87, 70] width 17 height 12
click at [493, 153] on div at bounding box center [346, 190] width 693 height 381
